Goal: Task Accomplishment & Management: Manage account settings

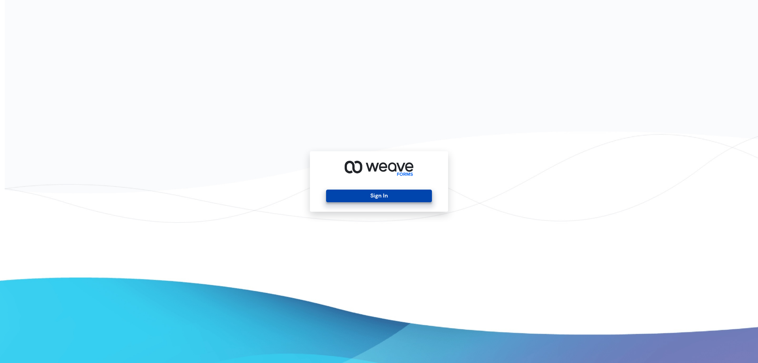
click at [371, 193] on button "Sign In" at bounding box center [378, 195] width 105 height 13
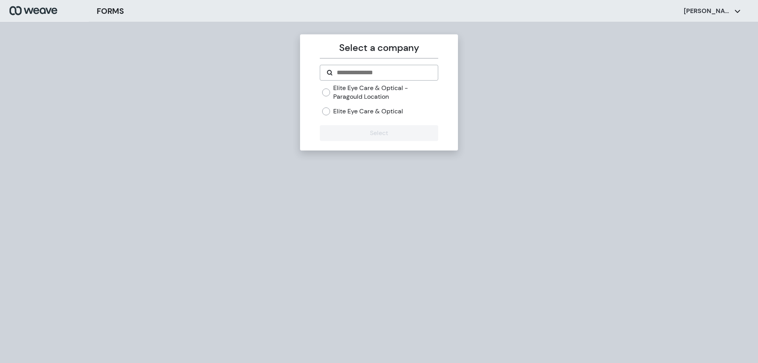
click at [333, 111] on div "Elite Eye Care & Optical" at bounding box center [380, 111] width 116 height 9
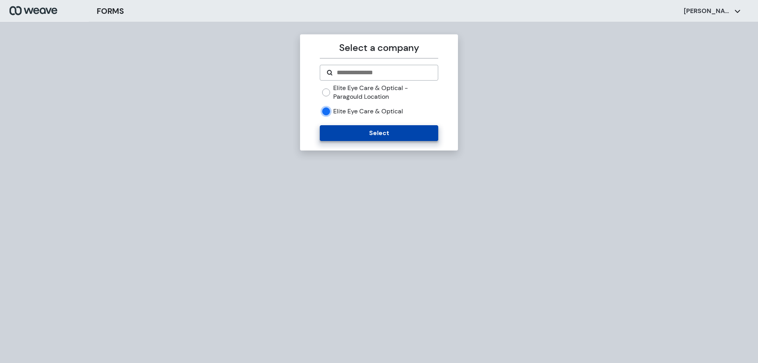
click at [349, 136] on button "Select" at bounding box center [379, 133] width 118 height 16
